Goal: Task Accomplishment & Management: Use online tool/utility

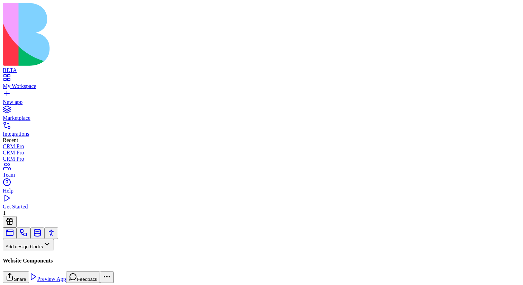
click at [30, 250] on button "Pages" at bounding box center [16, 255] width 27 height 11
click at [56, 196] on div "Components" at bounding box center [38, 192] width 36 height 10
click at [17, 261] on button at bounding box center [10, 266] width 14 height 11
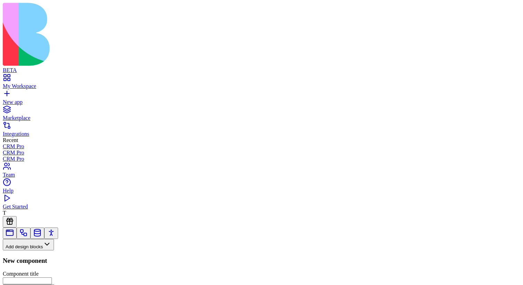
click at [52, 277] on input "Component title" at bounding box center [27, 280] width 49 height 7
type input "**********"
click at [3, 284] on button "Create Component" at bounding box center [29, 289] width 52 height 11
click at [17, 261] on button at bounding box center [10, 266] width 14 height 11
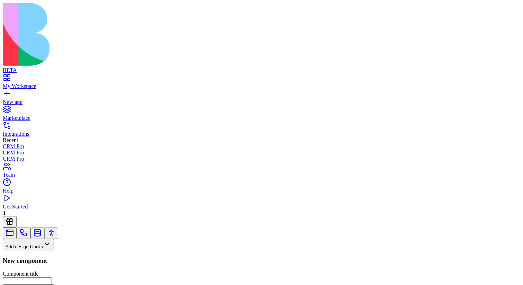
click at [52, 277] on input "Component title" at bounding box center [27, 280] width 49 height 7
paste input "**********"
type input "**********"
click at [3, 284] on button "Create Component" at bounding box center [29, 289] width 52 height 11
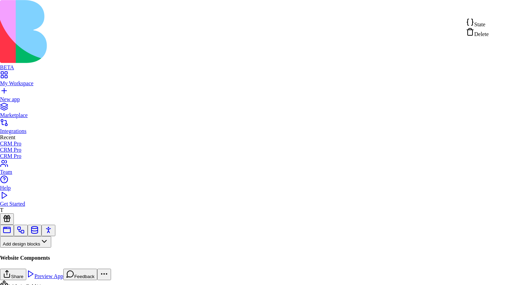
click at [489, 26] on div "State" at bounding box center [477, 23] width 23 height 10
type textarea "**********"
drag, startPoint x: 221, startPoint y: 179, endPoint x: 179, endPoint y: 146, distance: 53.9
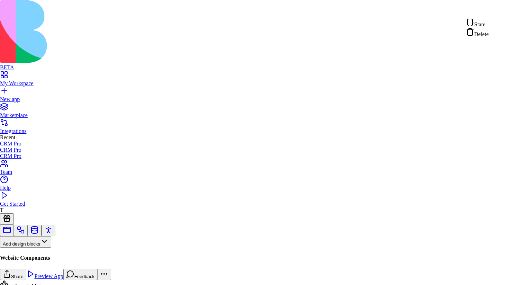
click at [489, 26] on div "State" at bounding box center [477, 23] width 23 height 10
drag, startPoint x: 219, startPoint y: 161, endPoint x: 184, endPoint y: 146, distance: 38.4
type textarea "**********"
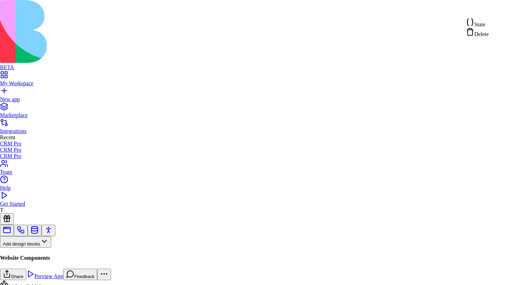
click at [489, 22] on div "State" at bounding box center [477, 23] width 23 height 10
drag, startPoint x: 219, startPoint y: 161, endPoint x: 191, endPoint y: 149, distance: 30.1
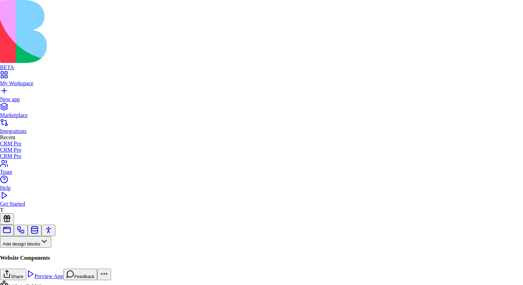
type textarea "**********"
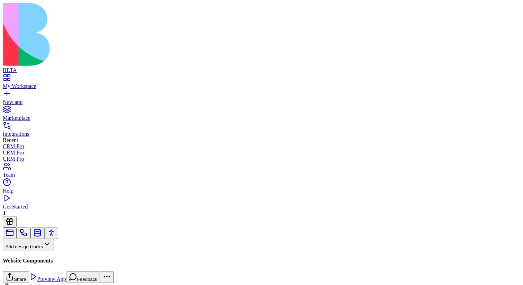
click at [43, 250] on button "Components" at bounding box center [23, 255] width 40 height 11
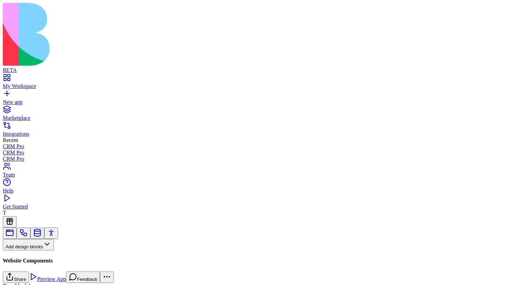
click at [43, 254] on input at bounding box center [35, 257] width 49 height 7
drag, startPoint x: 36, startPoint y: 83, endPoint x: 443, endPoint y: 60, distance: 408.2
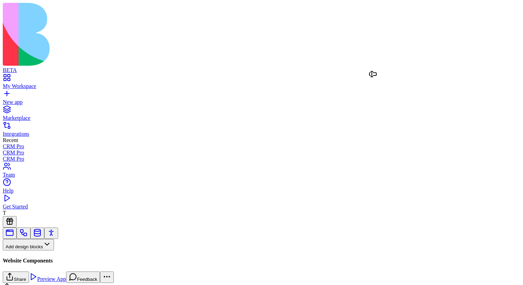
drag, startPoint x: 32, startPoint y: 82, endPoint x: 376, endPoint y: 83, distance: 344.3
drag, startPoint x: 38, startPoint y: 83, endPoint x: 371, endPoint y: 107, distance: 334.1
drag, startPoint x: 37, startPoint y: 84, endPoint x: 364, endPoint y: 133, distance: 331.5
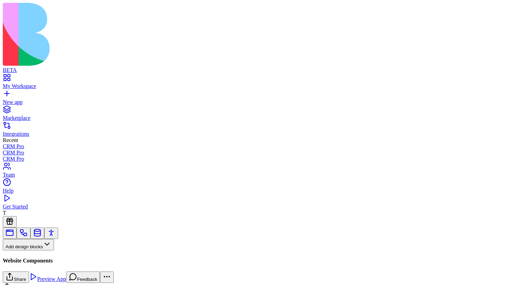
click at [60, 255] on input "****" at bounding box center [35, 258] width 49 height 7
drag, startPoint x: 38, startPoint y: 82, endPoint x: 408, endPoint y: 161, distance: 378.8
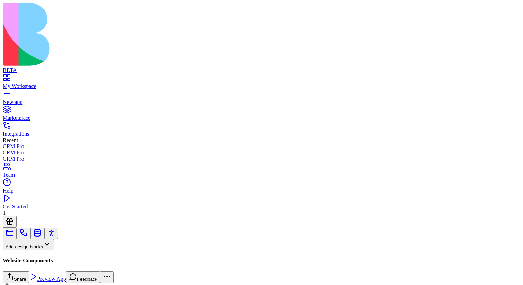
click at [60, 255] on input "****" at bounding box center [35, 258] width 49 height 7
type input "****"
drag, startPoint x: 35, startPoint y: 83, endPoint x: 396, endPoint y: 179, distance: 373.0
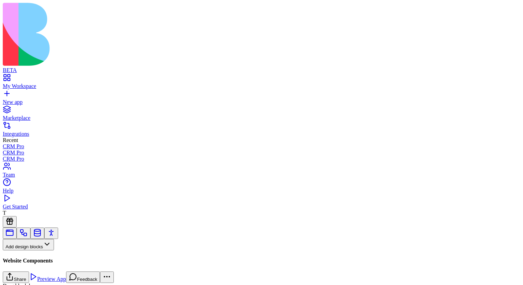
click at [30, 250] on button "Pages" at bounding box center [16, 255] width 27 height 11
click at [56, 204] on div "Websites" at bounding box center [38, 201] width 36 height 10
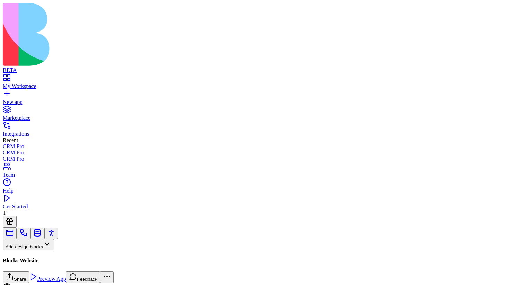
click at [29, 261] on button "Inputs" at bounding box center [16, 266] width 26 height 11
click at [48, 261] on button "Data display" at bounding box center [48, 266] width 39 height 11
click at [30, 272] on button "Layout" at bounding box center [17, 277] width 28 height 11
click at [49, 272] on button "Media" at bounding box center [43, 277] width 26 height 11
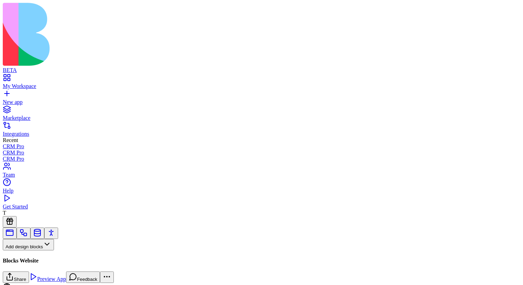
click at [36, 283] on button "AI Blocks" at bounding box center [19, 288] width 33 height 11
click at [57, 283] on button "Social Media" at bounding box center [56, 288] width 40 height 11
click at [55, 254] on input at bounding box center [35, 257] width 49 height 7
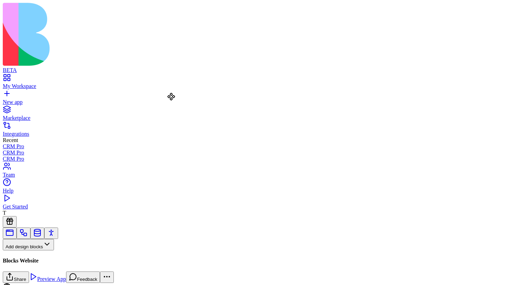
drag, startPoint x: 33, startPoint y: 82, endPoint x: 176, endPoint y: 105, distance: 145.0
click at [43, 255] on input "**" at bounding box center [35, 258] width 49 height 7
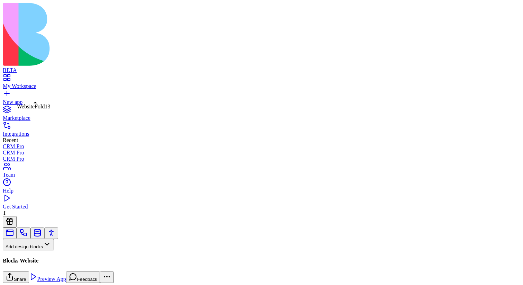
type input "**"
drag, startPoint x: 36, startPoint y: 85, endPoint x: 214, endPoint y: 157, distance: 191.8
drag, startPoint x: 211, startPoint y: 109, endPoint x: 240, endPoint y: 146, distance: 46.9
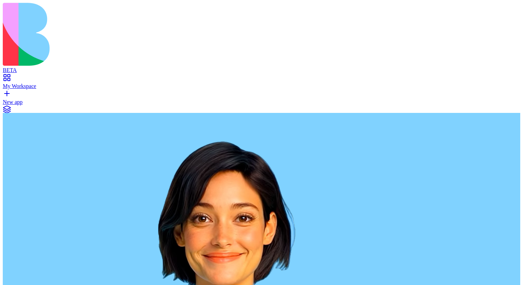
scroll to position [126, 0]
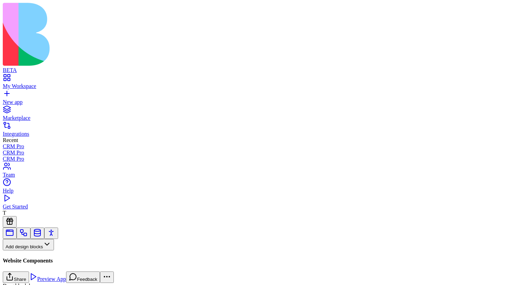
scroll to position [148, 0]
click at [30, 250] on button "Pages" at bounding box center [16, 255] width 27 height 11
click at [56, 196] on div "Components" at bounding box center [38, 192] width 36 height 10
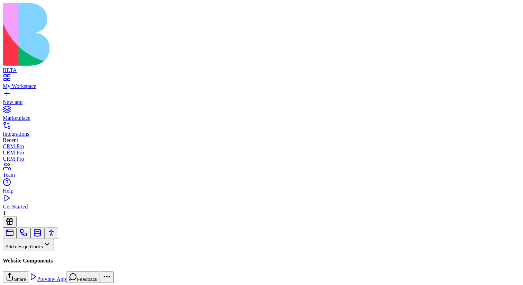
click at [30, 250] on button "Pages" at bounding box center [16, 255] width 27 height 11
click at [56, 203] on div "Websites" at bounding box center [38, 201] width 36 height 10
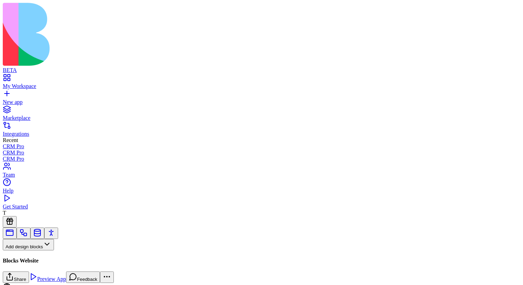
scroll to position [1983, 0]
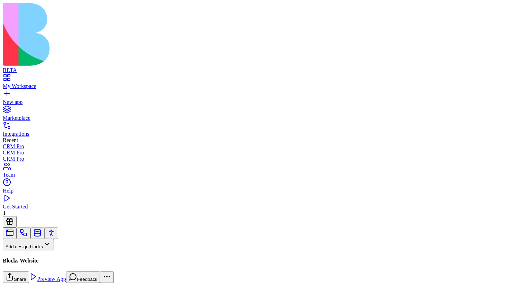
scroll to position [97, 0]
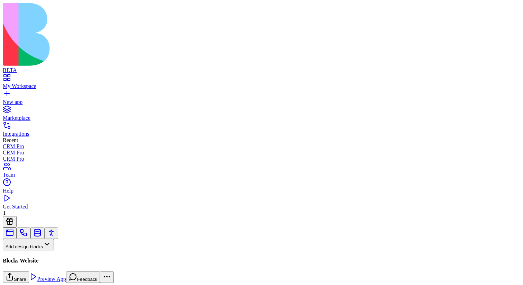
click at [43, 250] on div "Pages" at bounding box center [46, 261] width 86 height 23
click at [30, 250] on button "Pages" at bounding box center [16, 255] width 27 height 11
click at [53, 205] on div "Websites" at bounding box center [38, 201] width 36 height 10
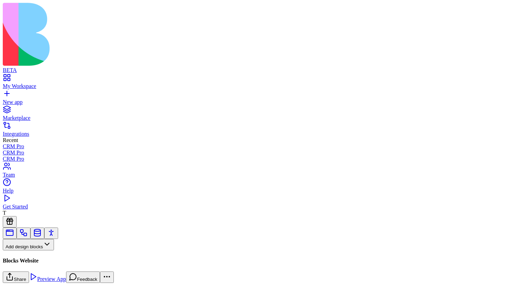
scroll to position [0, 20]
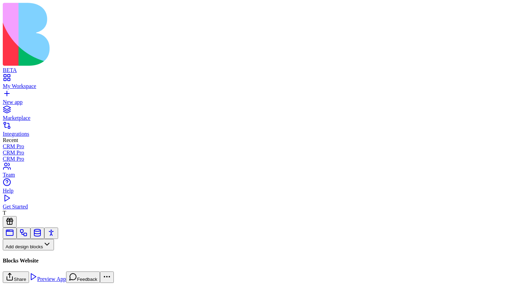
scroll to position [0, 95]
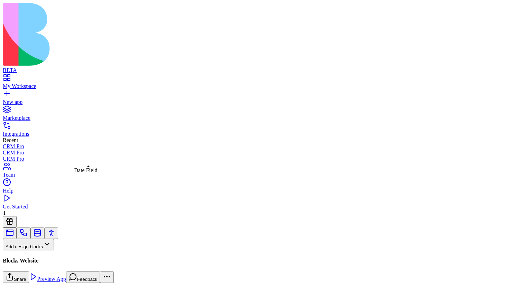
click at [30, 250] on button "Pages" at bounding box center [16, 255] width 27 height 11
click at [56, 203] on div "Websites" at bounding box center [38, 201] width 36 height 10
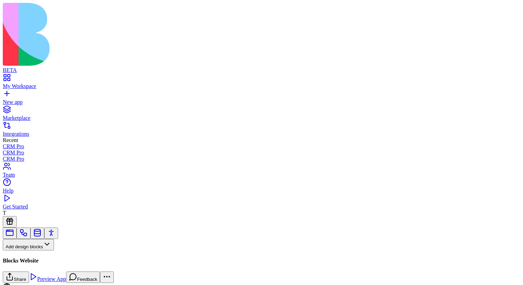
click at [61, 172] on div "WebsiteFold3 WebsiteFold3" at bounding box center [59, 170] width 30 height 6
click at [28, 250] on div "Pages" at bounding box center [46, 261] width 86 height 23
click at [30, 250] on button "Pages" at bounding box center [16, 255] width 27 height 11
click at [53, 196] on div "Components" at bounding box center [38, 192] width 36 height 10
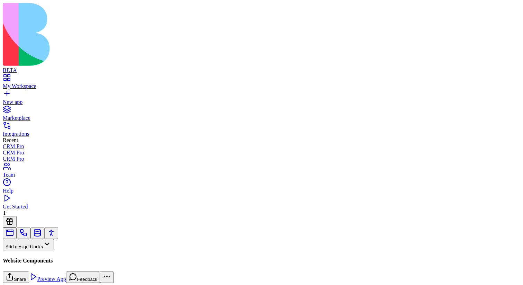
scroll to position [148, 0]
click at [47, 254] on input at bounding box center [35, 257] width 49 height 7
type input "****"
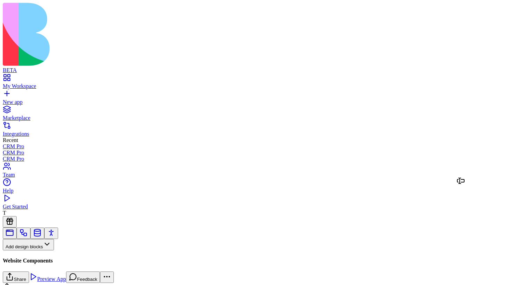
drag, startPoint x: 37, startPoint y: 78, endPoint x: 469, endPoint y: 185, distance: 444.9
drag, startPoint x: 435, startPoint y: 208, endPoint x: 398, endPoint y: 212, distance: 36.8
drag, startPoint x: 275, startPoint y: 166, endPoint x: 407, endPoint y: 241, distance: 151.5
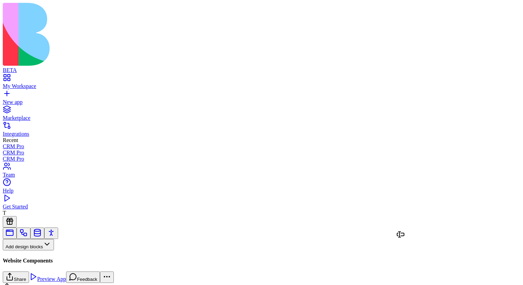
drag, startPoint x: 37, startPoint y: 83, endPoint x: 390, endPoint y: 266, distance: 397.7
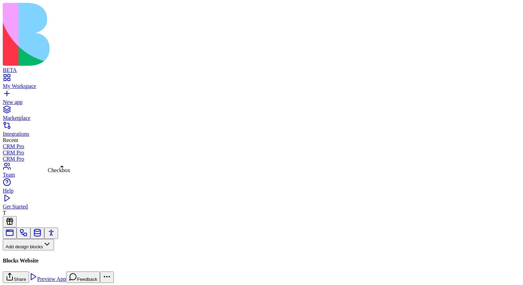
click at [30, 250] on button "Pages" at bounding box center [16, 255] width 27 height 11
click at [51, 203] on div "Websites" at bounding box center [38, 201] width 36 height 10
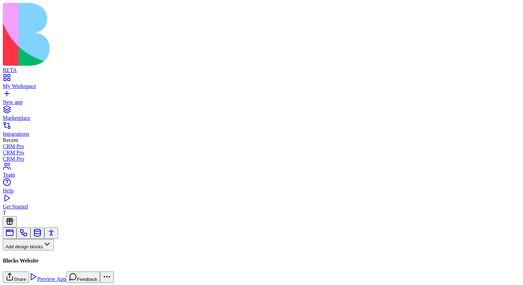
scroll to position [2580, 0]
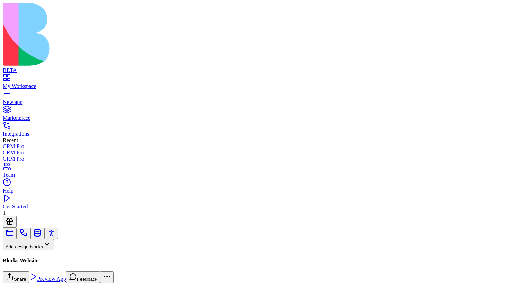
click at [30, 250] on button "Pages" at bounding box center [16, 255] width 27 height 11
click at [48, 205] on div "Websites" at bounding box center [38, 201] width 36 height 10
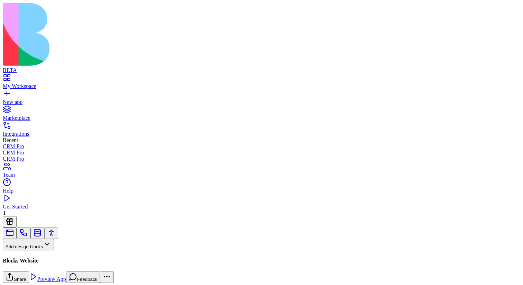
scroll to position [27, 0]
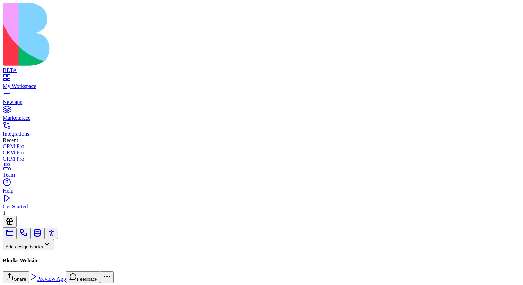
scroll to position [2658, 0]
